Goal: Task Accomplishment & Management: Manage account settings

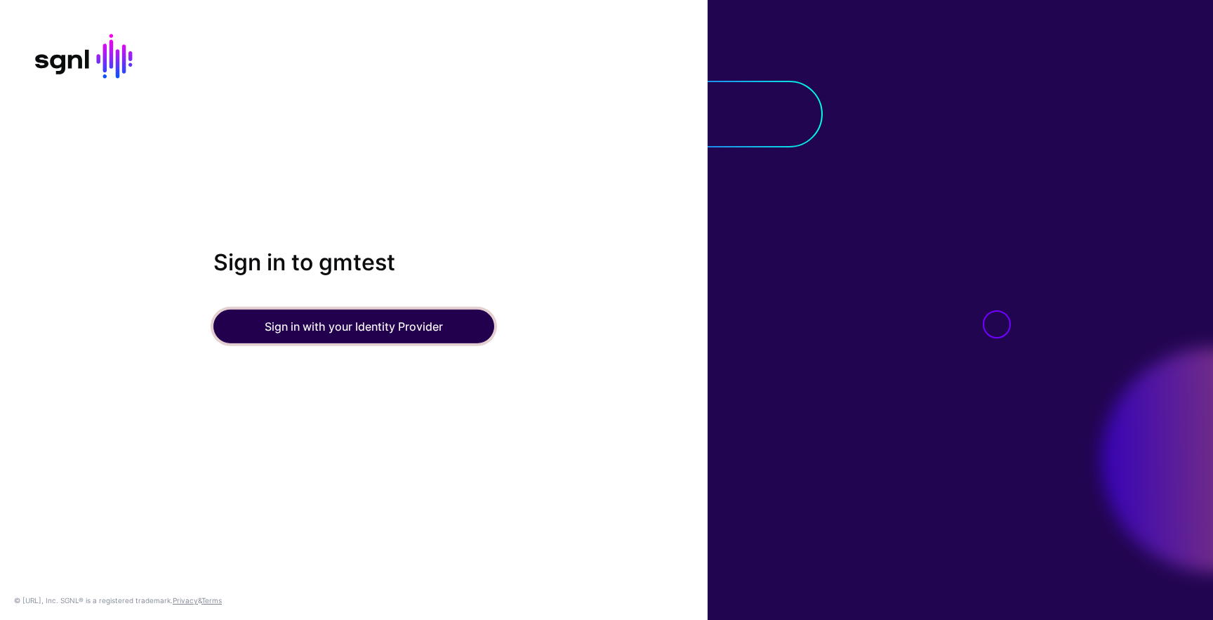
click at [322, 337] on button "Sign in with your Identity Provider" at bounding box center [353, 327] width 281 height 34
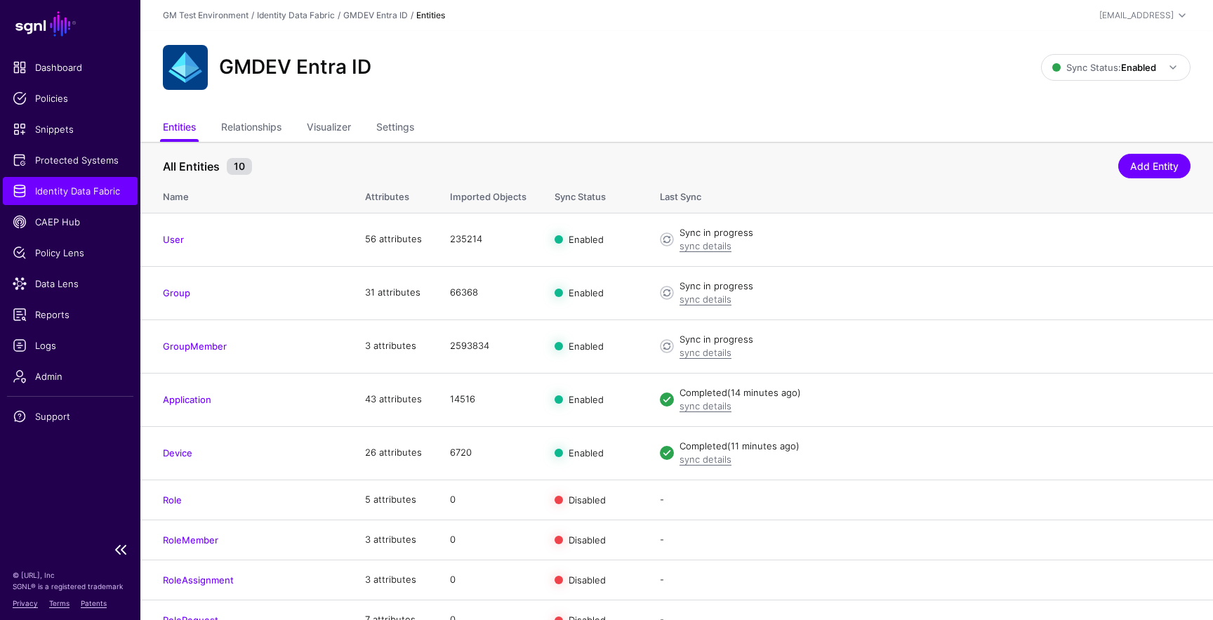
click at [73, 189] on span "Identity Data Fabric" at bounding box center [70, 191] width 115 height 14
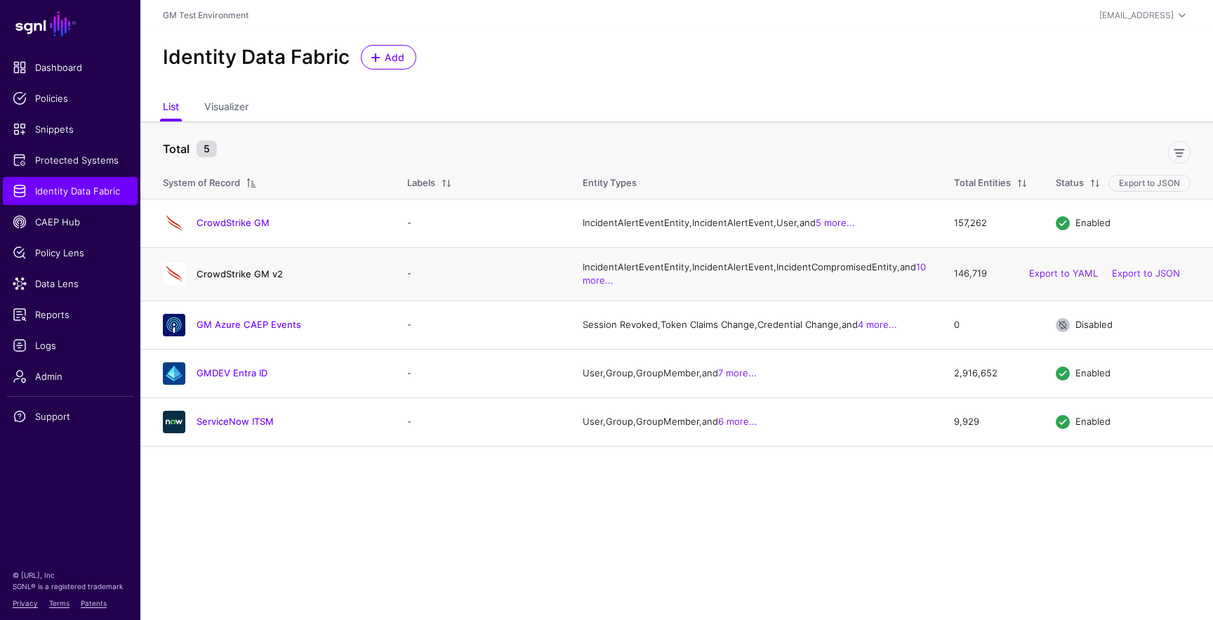
click at [238, 279] on link "CrowdStrike GM v2" at bounding box center [240, 273] width 86 height 11
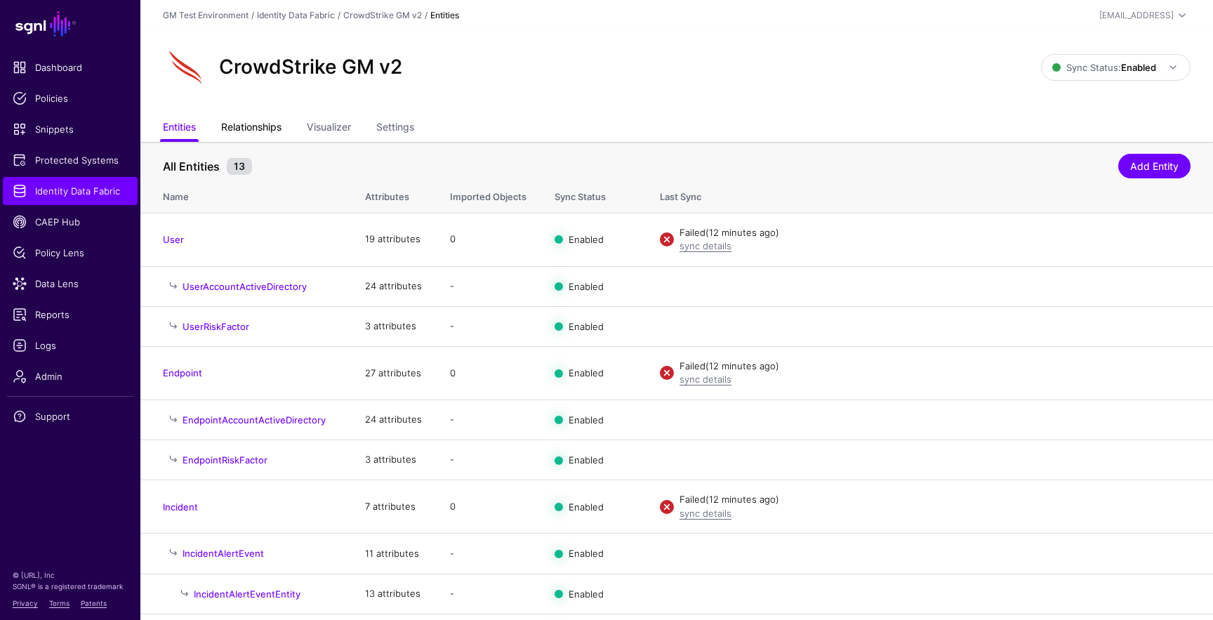
click at [270, 124] on link "Relationships" at bounding box center [251, 128] width 60 height 27
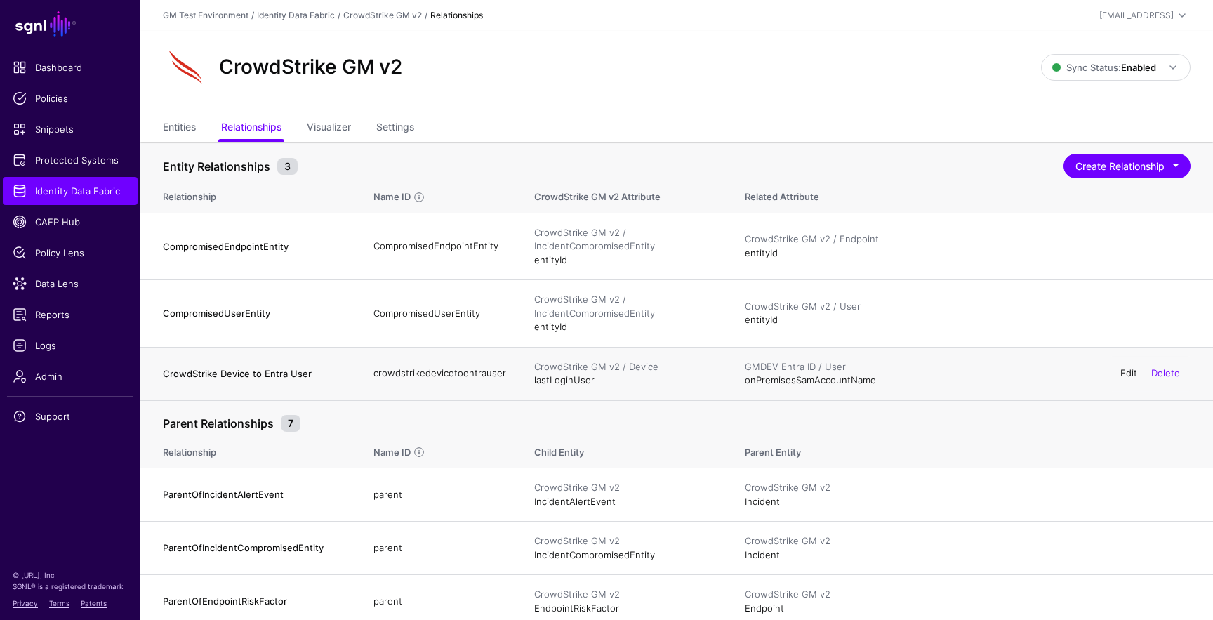
click at [1129, 369] on link "Edit" at bounding box center [1129, 372] width 17 height 11
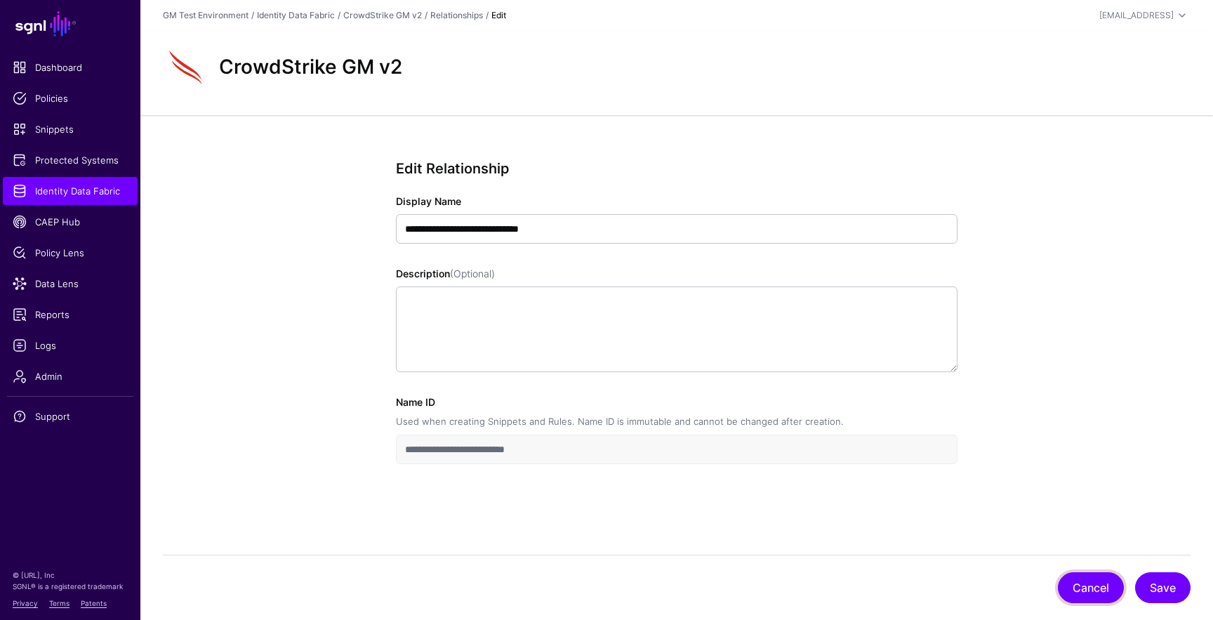
click at [1078, 584] on button "Cancel" at bounding box center [1091, 587] width 66 height 31
